Goal: Consume media (video, audio)

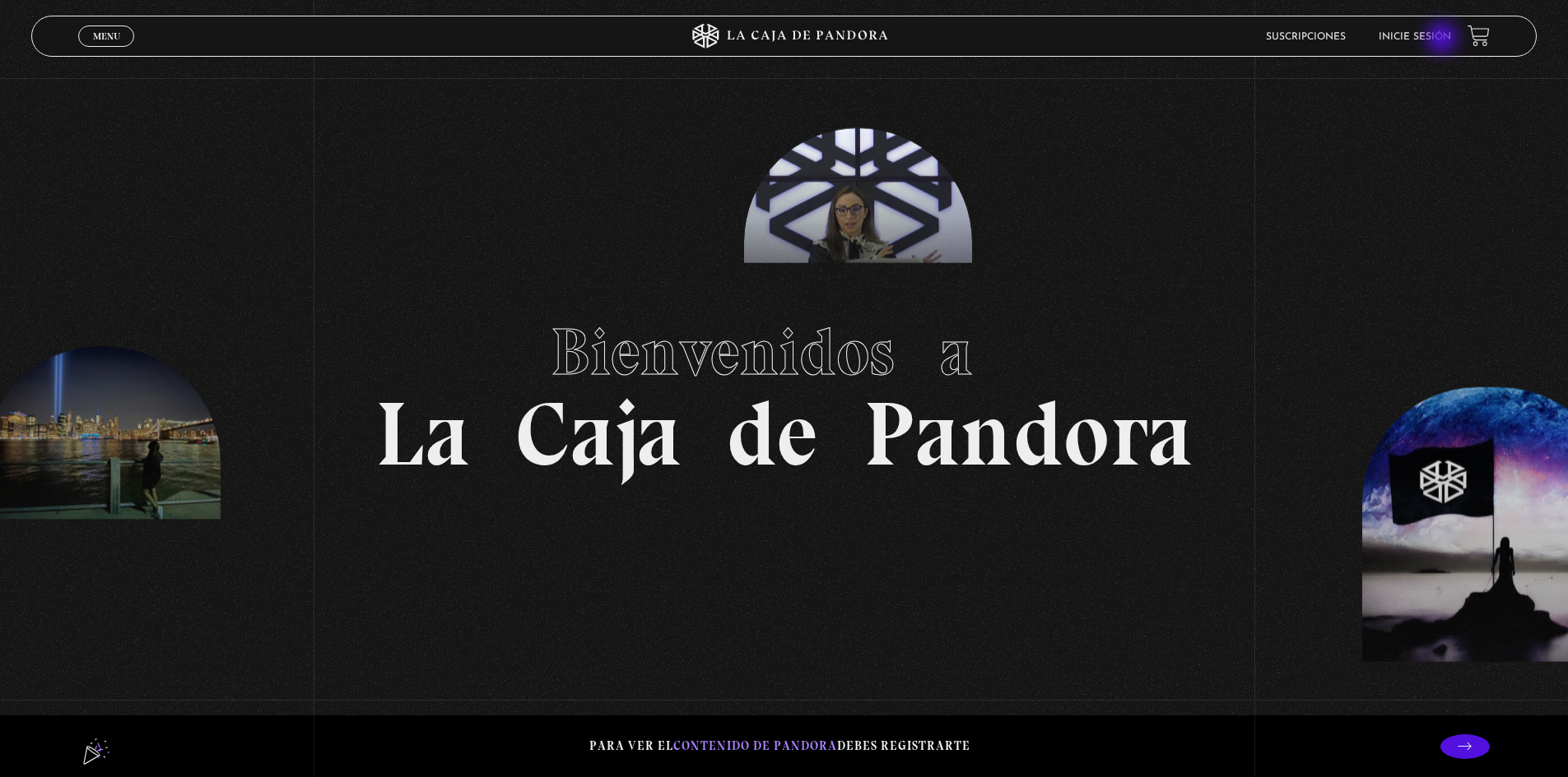
click at [1444, 39] on link "Inicie sesión" at bounding box center [1415, 37] width 73 height 10
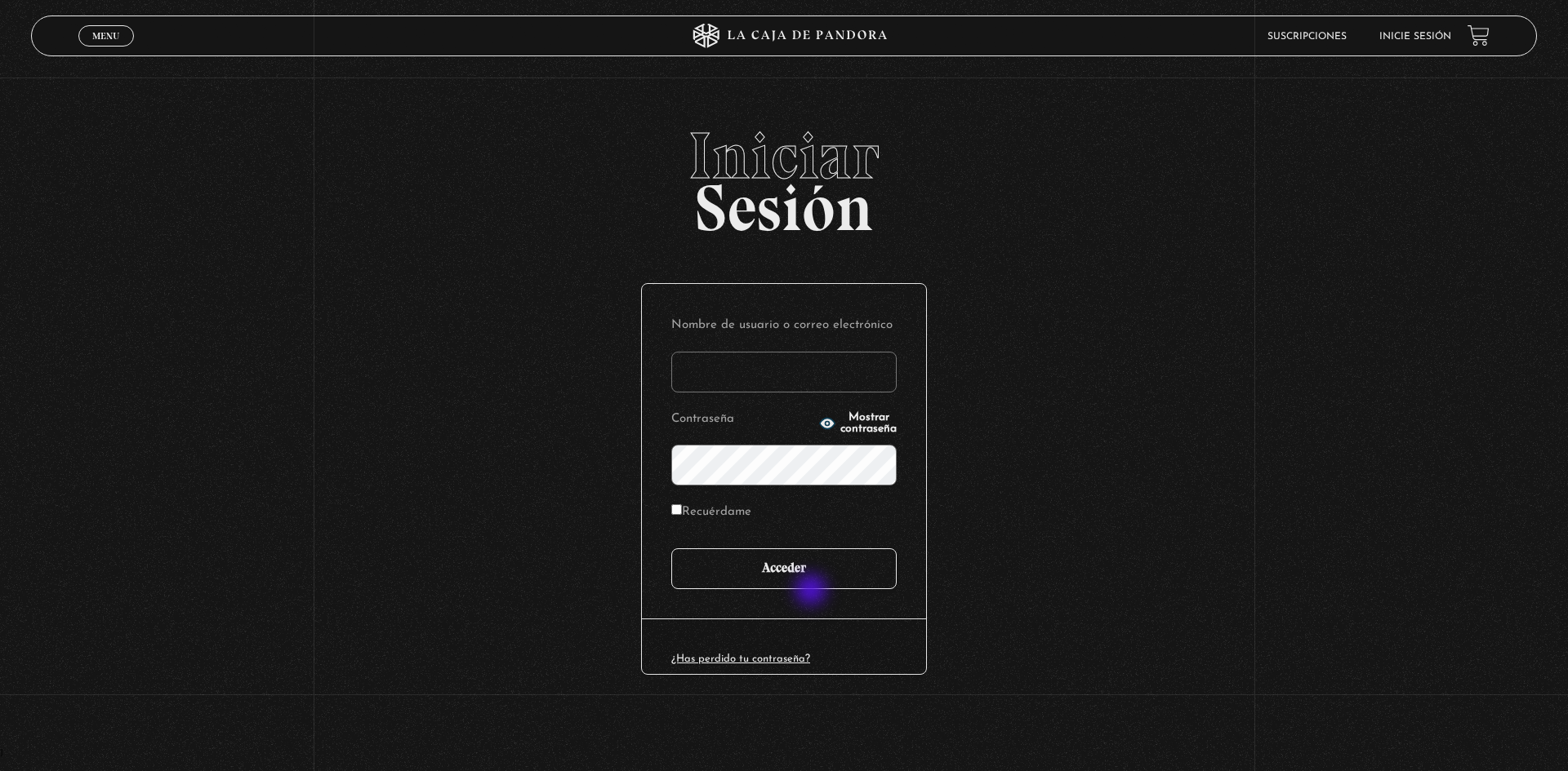
type input "[EMAIL_ADDRESS][DOMAIN_NAME]"
click at [823, 570] on input "Acceder" at bounding box center [784, 569] width 225 height 41
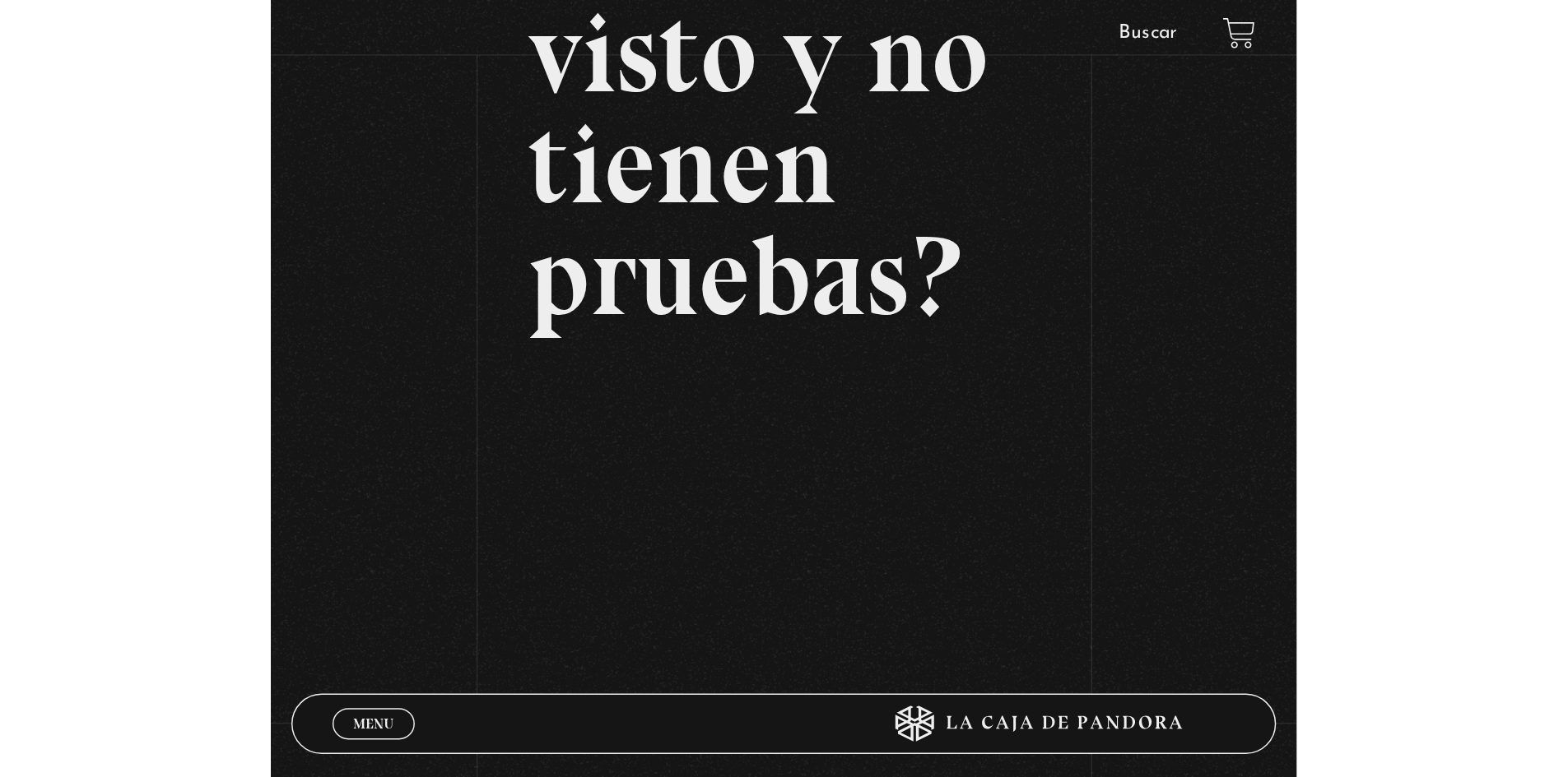
scroll to position [295, 0]
